Goal: Register for event/course: Sign up to attend an event or enroll in a course

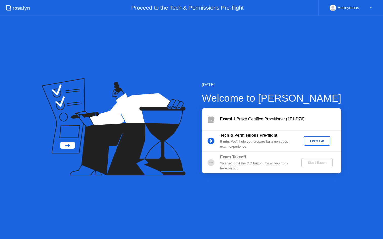
click at [321, 142] on div "Let's Go" at bounding box center [316, 141] width 23 height 4
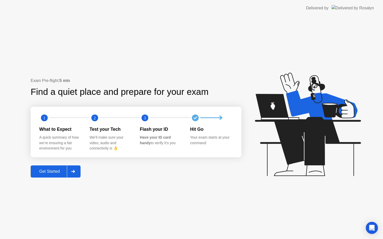
click at [55, 174] on div "Get Started" at bounding box center [49, 171] width 35 height 5
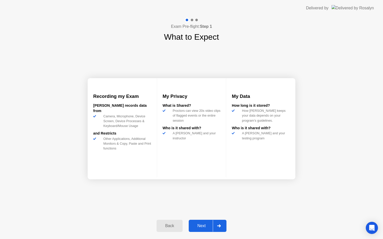
click at [194, 220] on button "Next" at bounding box center [207, 226] width 38 height 12
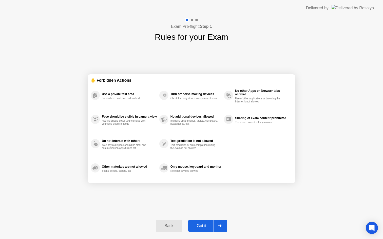
click at [200, 225] on div "Got it" at bounding box center [202, 226] width 24 height 5
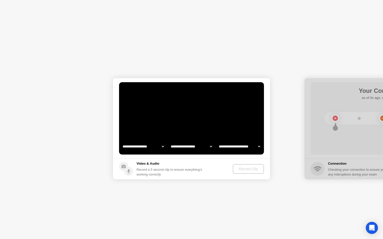
select select "**********"
select select "*******"
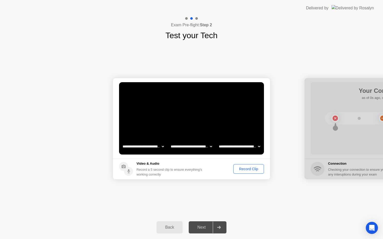
click at [205, 226] on div "Next" at bounding box center [201, 227] width 23 height 5
click at [247, 169] on div "Record Clip" at bounding box center [248, 169] width 27 height 4
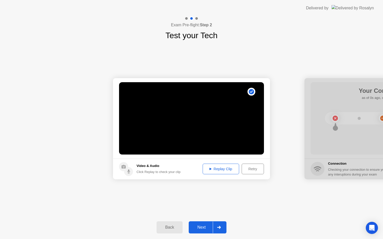
click at [227, 170] on div "Replay Clip" at bounding box center [220, 169] width 33 height 4
click at [206, 230] on div "Next" at bounding box center [201, 227] width 23 height 5
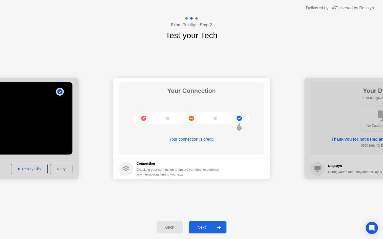
click at [204, 226] on div "Next" at bounding box center [201, 227] width 23 height 5
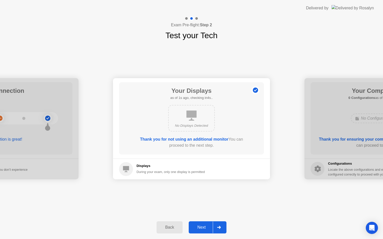
click at [204, 229] on div "Next" at bounding box center [201, 227] width 23 height 5
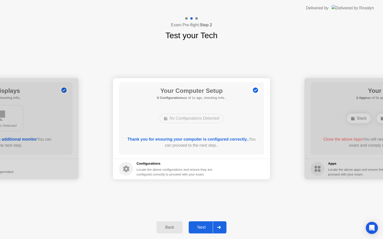
click at [207, 228] on div "Next" at bounding box center [201, 227] width 23 height 5
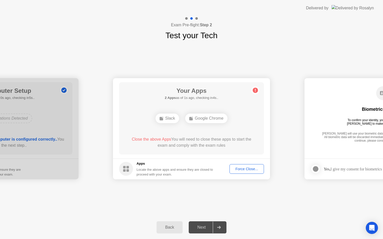
click at [237, 169] on div "Force Close..." at bounding box center [246, 169] width 31 height 4
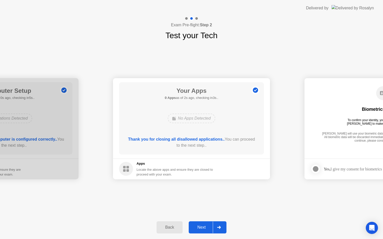
click at [203, 225] on div "Next" at bounding box center [201, 227] width 23 height 5
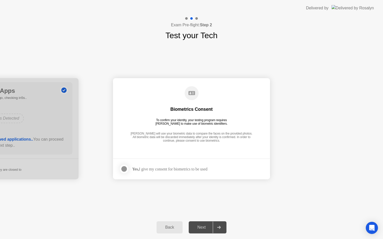
click at [199, 169] on div "Yes, I give my consent for biometrics to be used" at bounding box center [169, 169] width 75 height 5
click at [121, 169] on div at bounding box center [124, 169] width 6 height 6
click at [205, 228] on div "Next" at bounding box center [201, 227] width 23 height 5
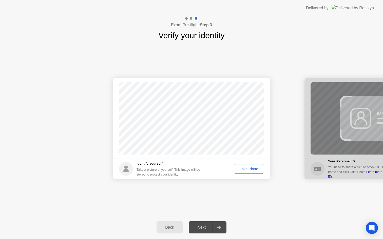
click at [205, 227] on div "Next" at bounding box center [201, 227] width 23 height 5
click at [247, 169] on div "Take Photo" at bounding box center [249, 169] width 26 height 4
click at [206, 226] on div "Next" at bounding box center [201, 227] width 23 height 5
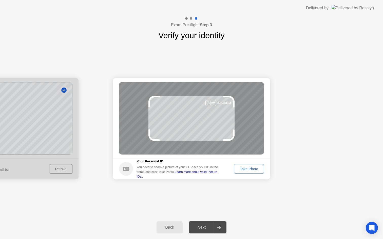
click at [251, 167] on div "Take Photo" at bounding box center [249, 169] width 26 height 4
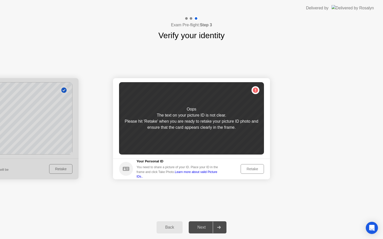
click at [217, 174] on link "Learn more about valid Picture IDs.." at bounding box center [176, 174] width 81 height 8
click at [248, 167] on div "Retake" at bounding box center [252, 169] width 20 height 4
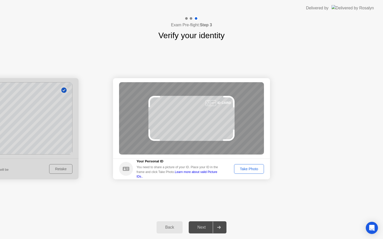
click at [245, 170] on div "Take Photo" at bounding box center [249, 169] width 26 height 4
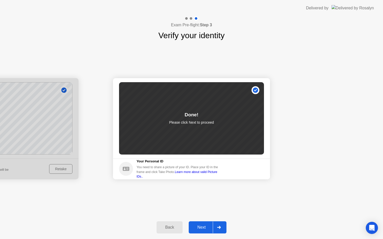
click at [200, 229] on div "Next" at bounding box center [201, 227] width 23 height 5
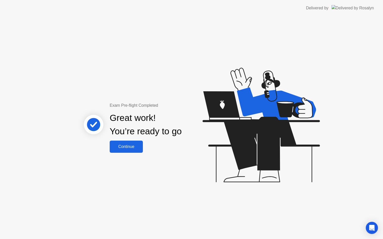
click at [135, 144] on div "Continue" at bounding box center [126, 146] width 30 height 5
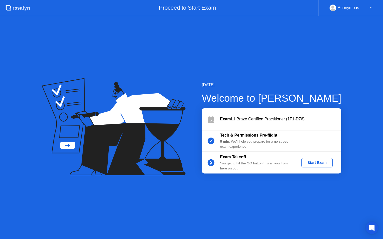
click at [312, 164] on div "Start Exam" at bounding box center [316, 163] width 27 height 4
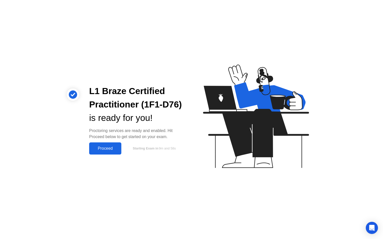
click at [104, 147] on div "Proceed" at bounding box center [105, 148] width 29 height 5
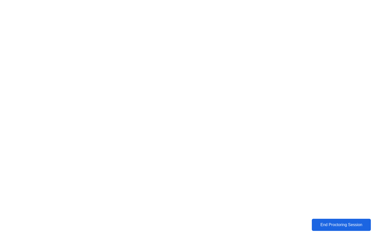
click at [323, 227] on div "End Proctoring Session" at bounding box center [340, 225] width 57 height 5
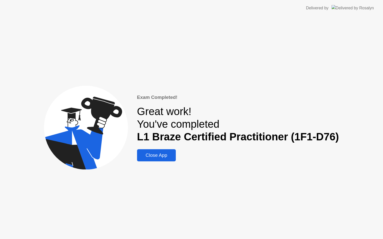
click at [165, 155] on div "Close App" at bounding box center [156, 156] width 36 height 6
